Goal: Task Accomplishment & Management: Manage account settings

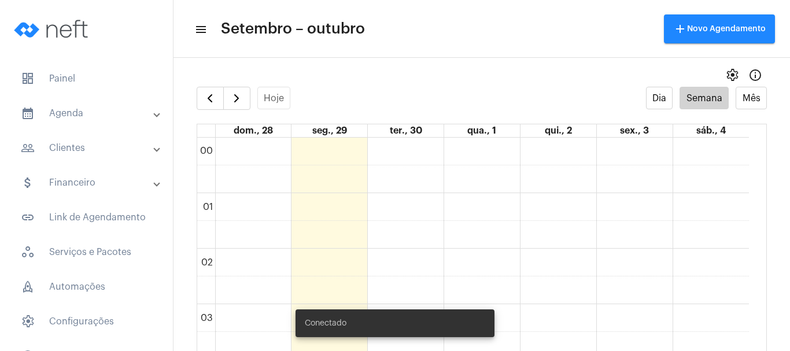
scroll to position [391, 0]
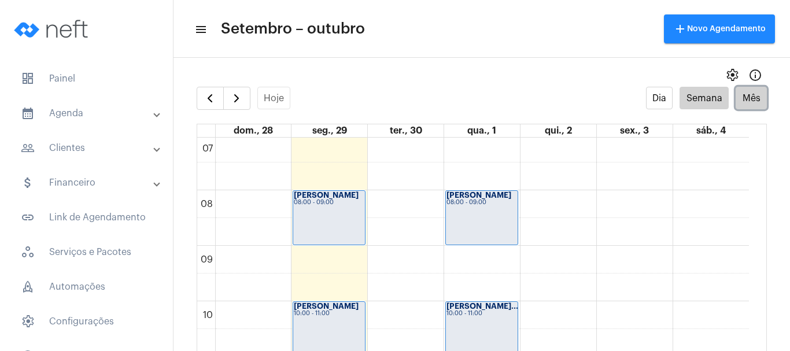
click at [737, 95] on button "Mês" at bounding box center [750, 98] width 31 height 23
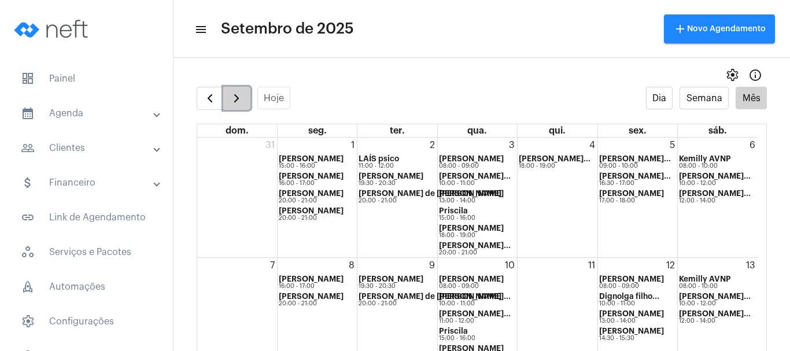
click at [241, 95] on span "button" at bounding box center [237, 98] width 14 height 14
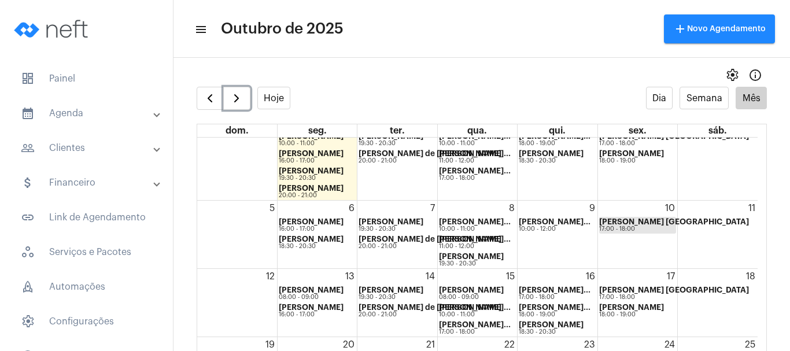
scroll to position [58, 0]
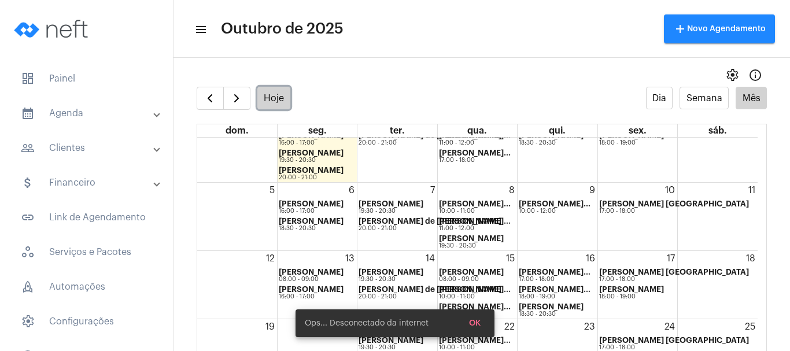
click at [258, 96] on button "Hoje" at bounding box center [274, 98] width 34 height 23
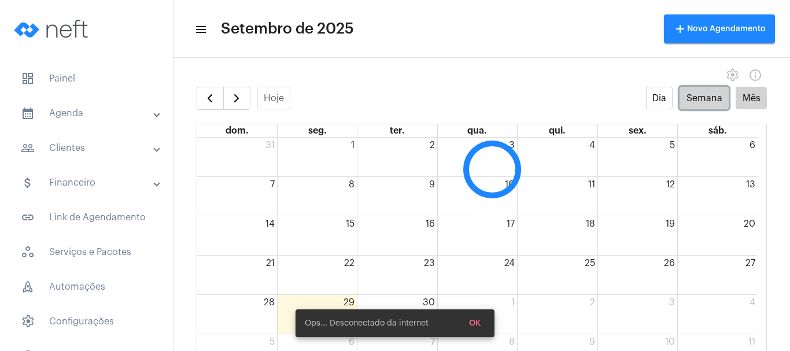
click at [689, 98] on button "Semana" at bounding box center [703, 98] width 49 height 23
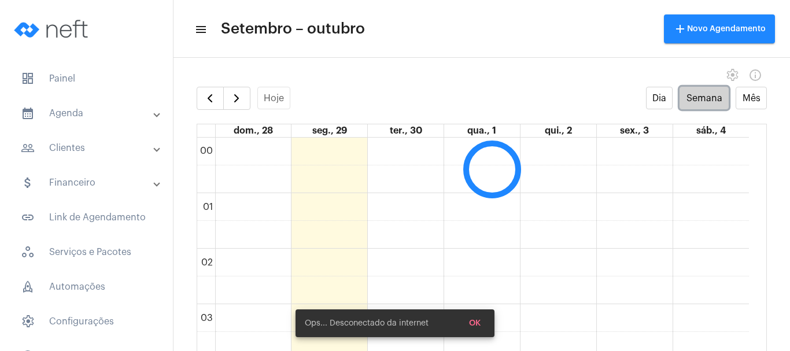
scroll to position [334, 0]
click at [478, 321] on span "OK" at bounding box center [475, 323] width 12 height 8
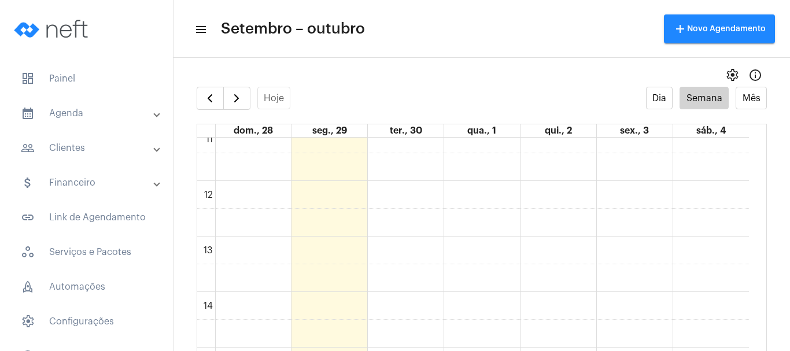
scroll to position [854, 0]
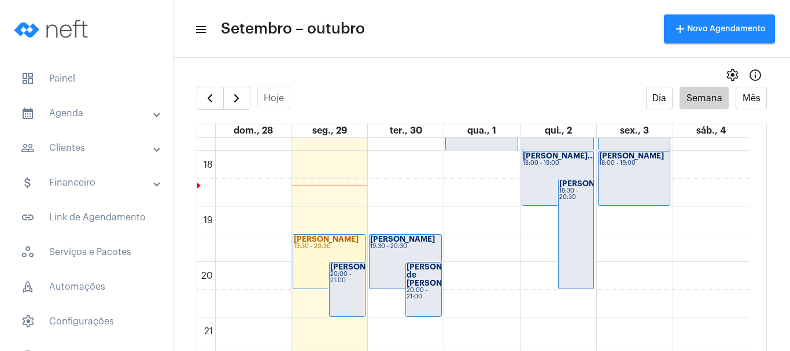
scroll to position [981, 0]
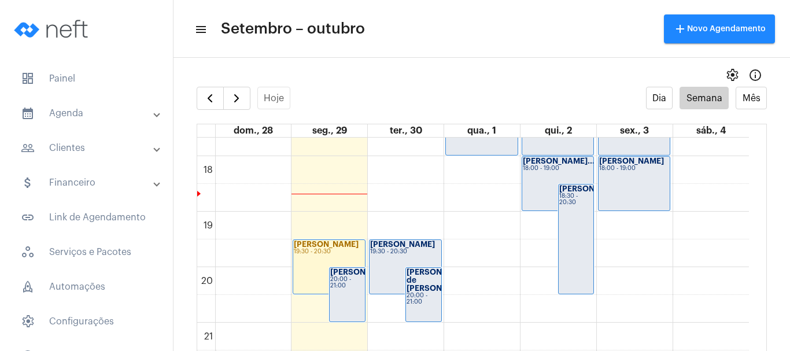
click at [350, 276] on strong "[PERSON_NAME]" at bounding box center [362, 272] width 65 height 8
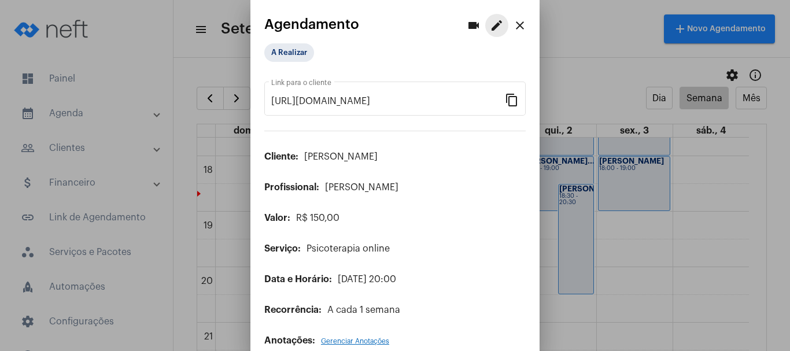
click at [490, 27] on mat-icon "edit" at bounding box center [497, 26] width 14 height 14
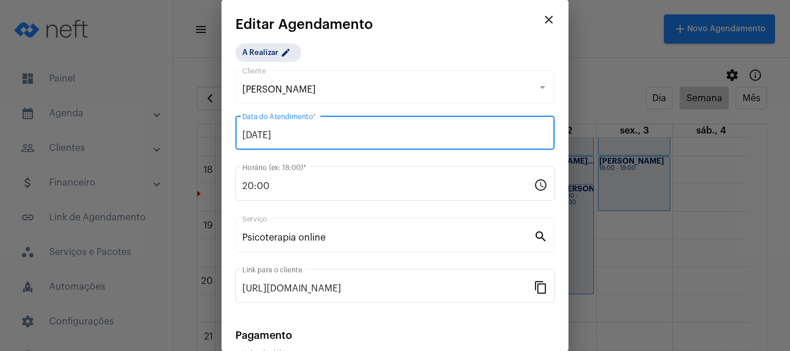
click at [310, 131] on input "29/09/2025" at bounding box center [394, 135] width 305 height 10
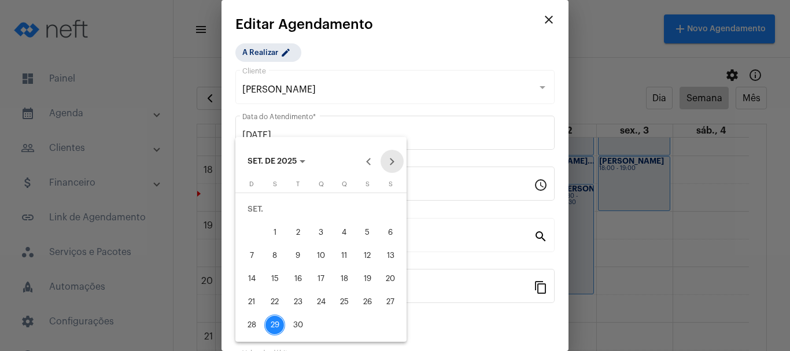
click at [391, 161] on button "Next month" at bounding box center [391, 161] width 23 height 23
click at [338, 203] on div "2" at bounding box center [344, 209] width 21 height 21
type input "02/10/2025"
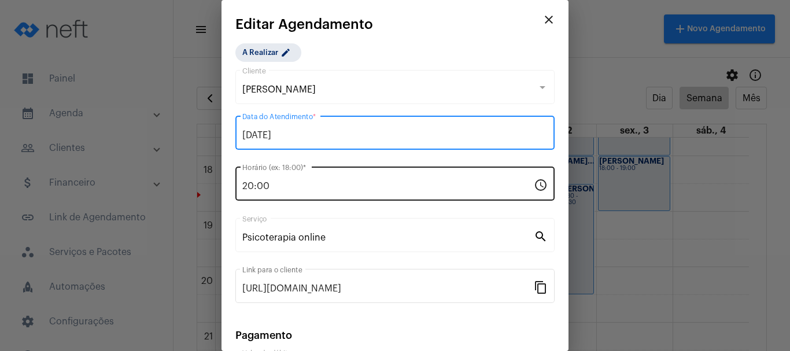
click at [266, 183] on input "20:00" at bounding box center [387, 186] width 291 height 10
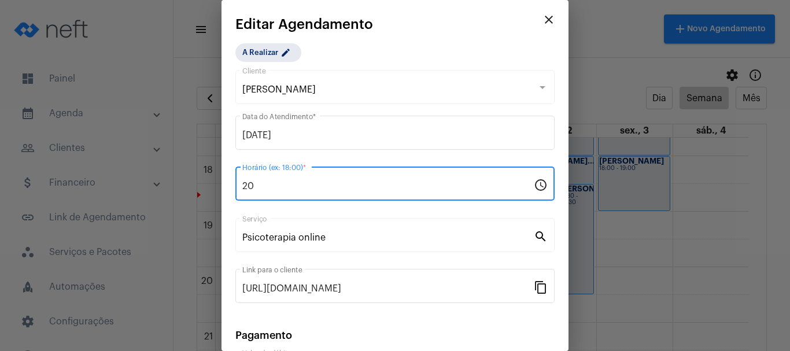
type input "2"
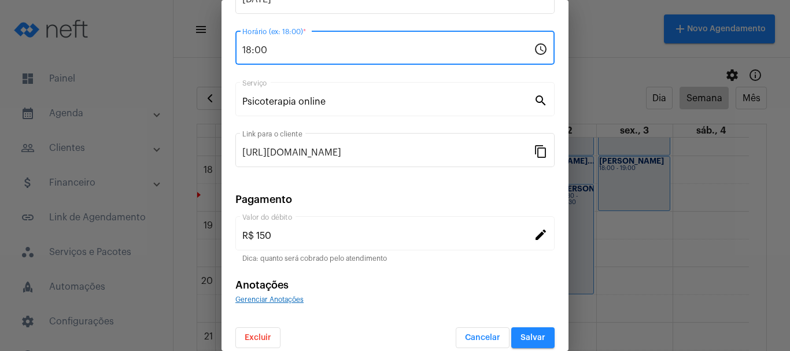
scroll to position [147, 0]
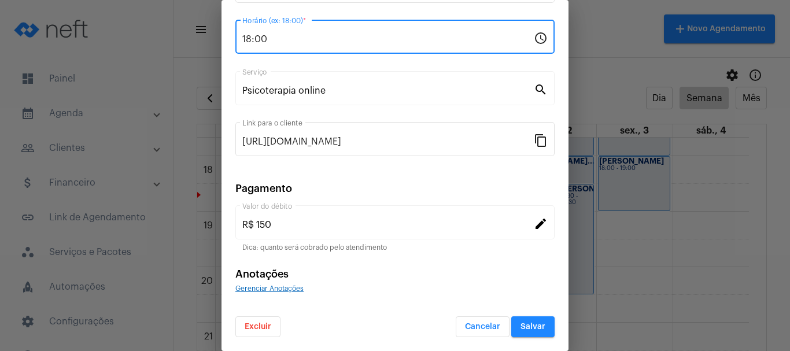
type input "18:00"
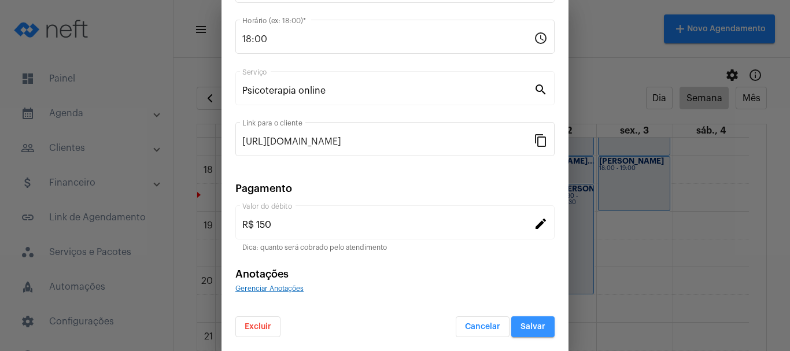
click at [528, 327] on span "Salvar" at bounding box center [532, 327] width 25 height 8
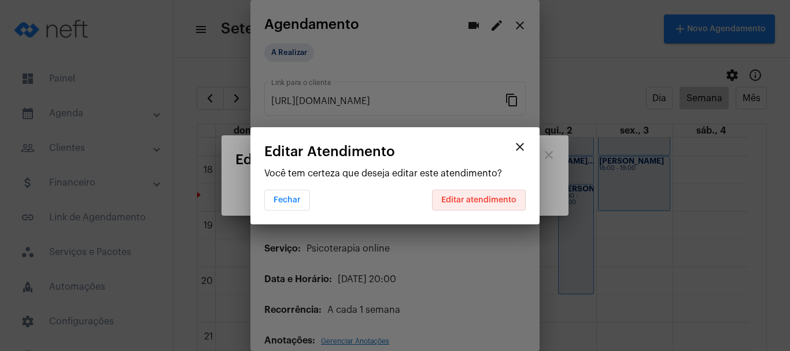
click at [493, 197] on span "Editar atendimento" at bounding box center [478, 200] width 75 height 8
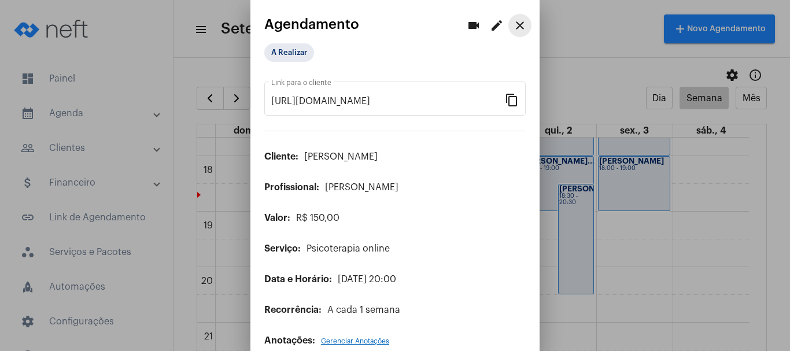
click at [513, 22] on mat-icon "close" at bounding box center [520, 26] width 14 height 14
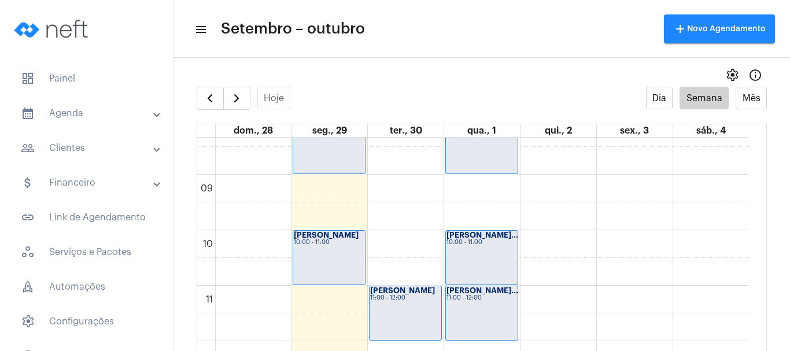
scroll to position [460, 0]
